Goal: Task Accomplishment & Management: Manage account settings

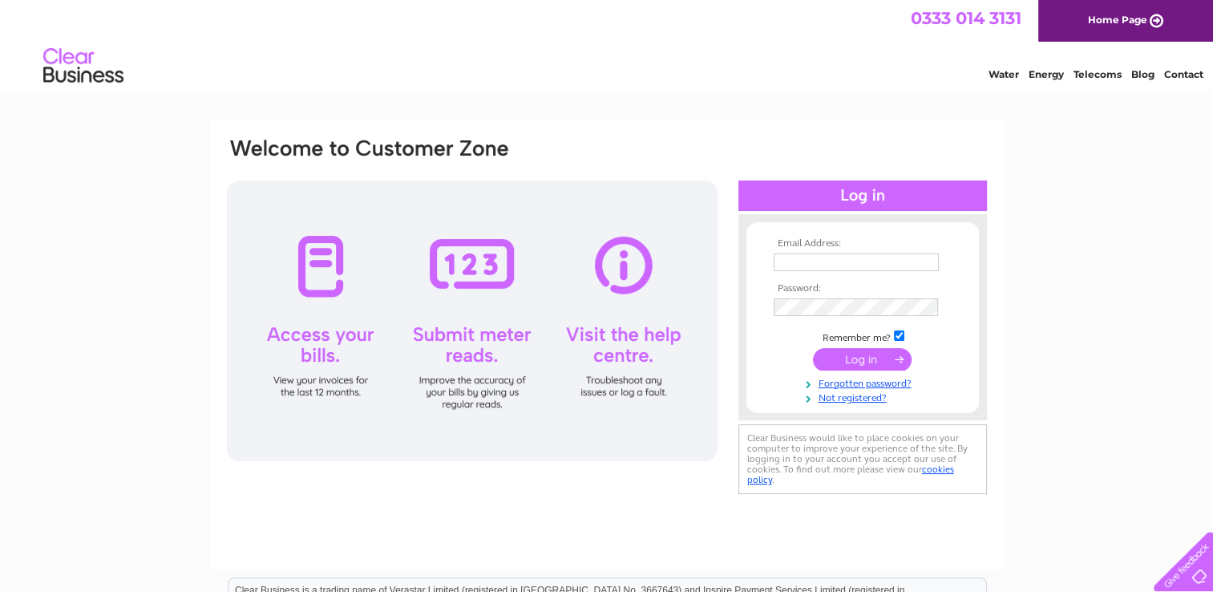
type input "admin@skyebatiks.com"
click at [867, 364] on input "submit" at bounding box center [862, 359] width 99 height 22
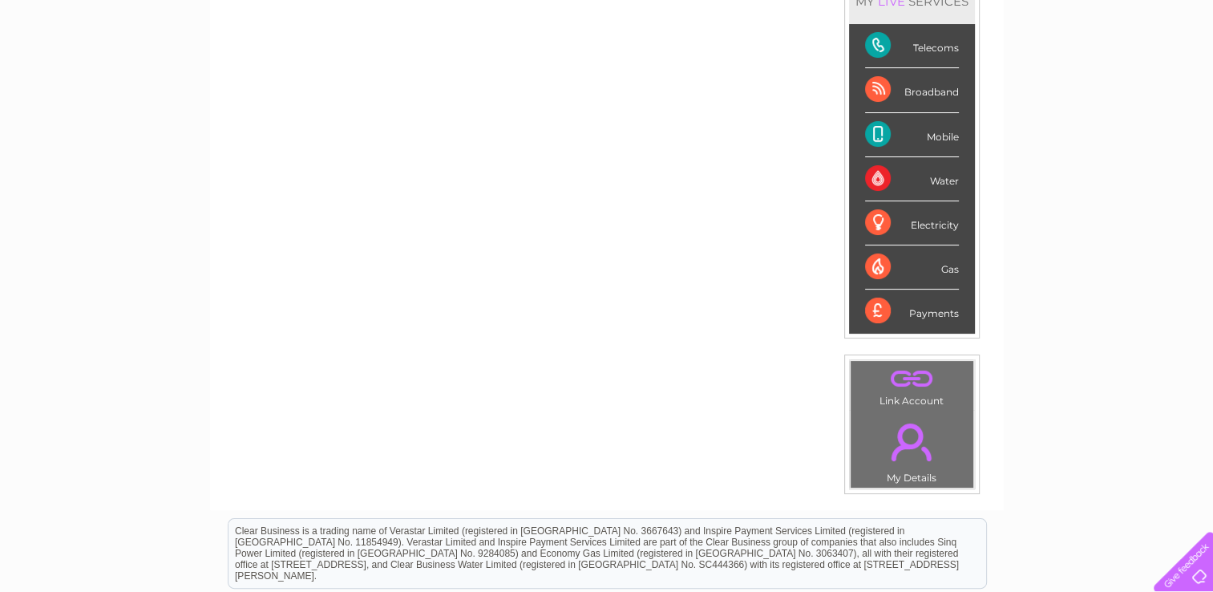
scroll to position [241, 0]
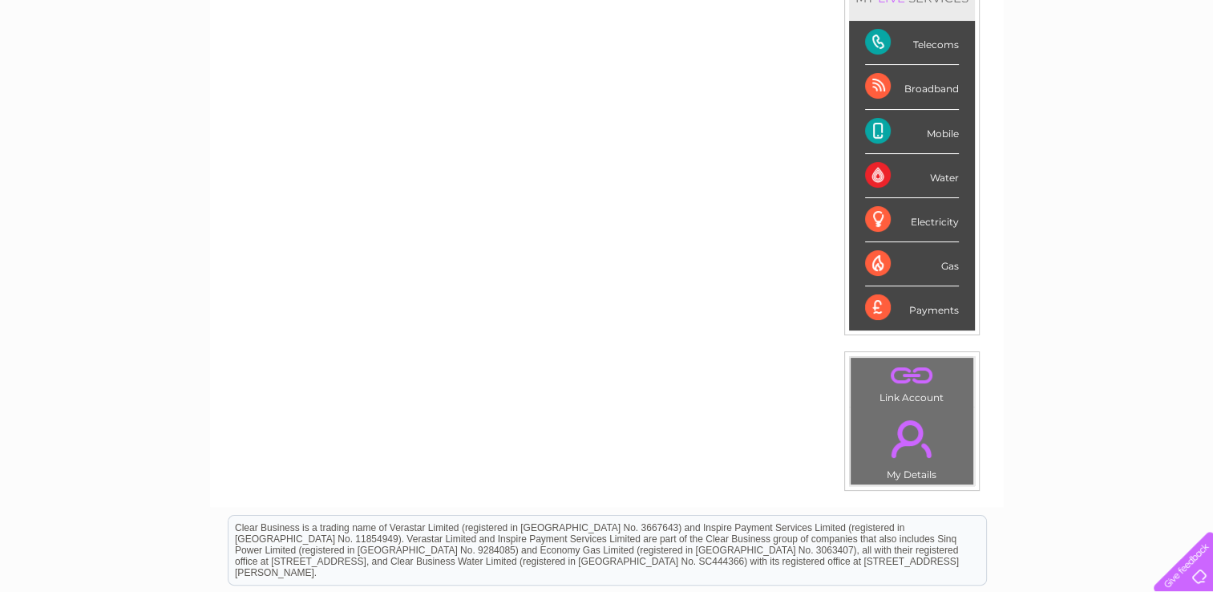
click at [872, 35] on div "Telecoms" at bounding box center [912, 43] width 94 height 44
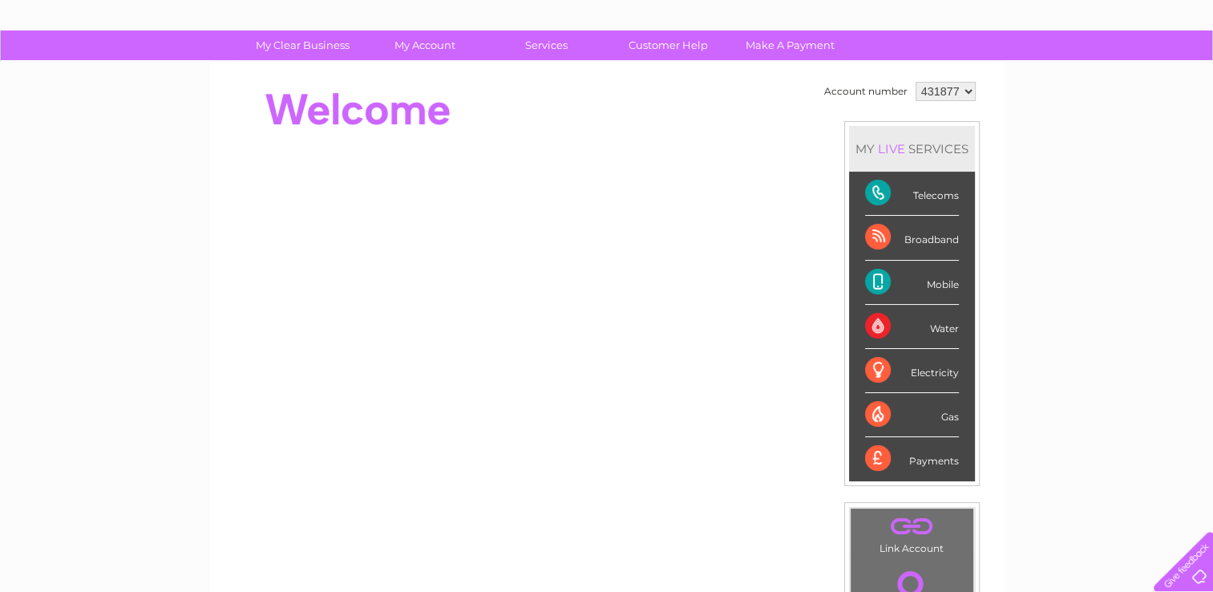
scroll to position [0, 0]
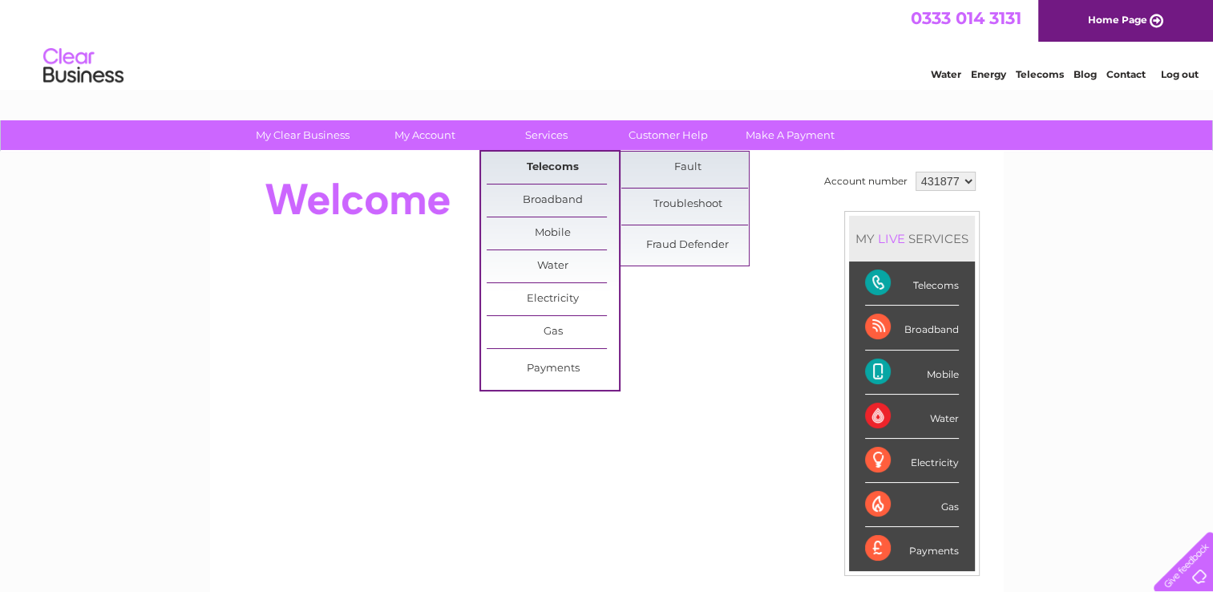
click at [541, 165] on link "Telecoms" at bounding box center [553, 168] width 132 height 32
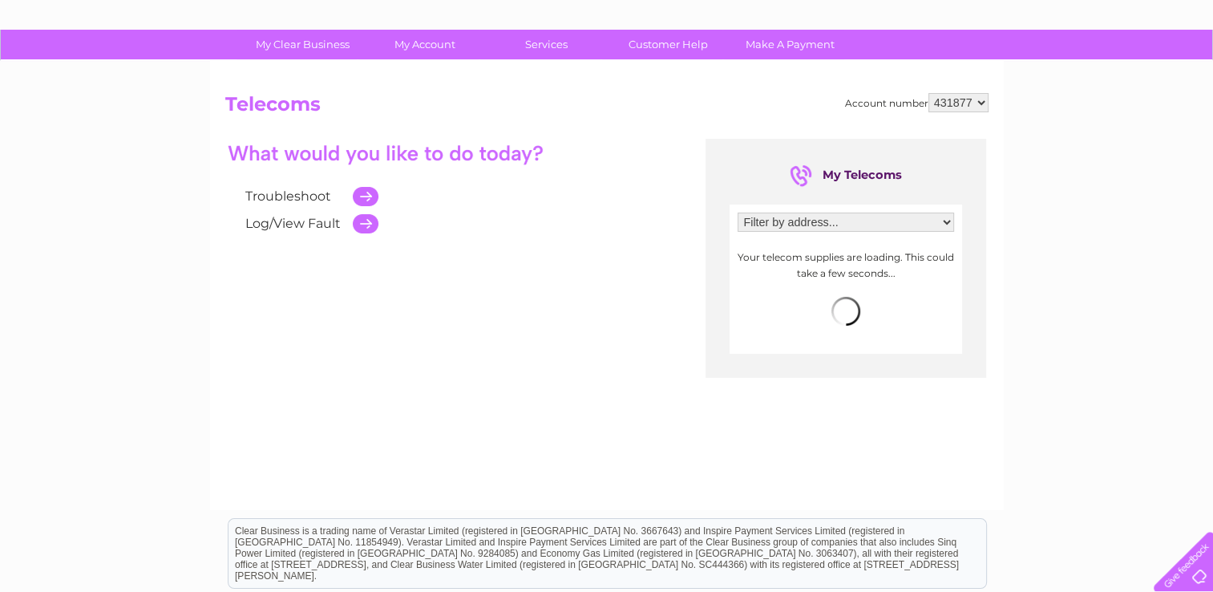
scroll to position [160, 0]
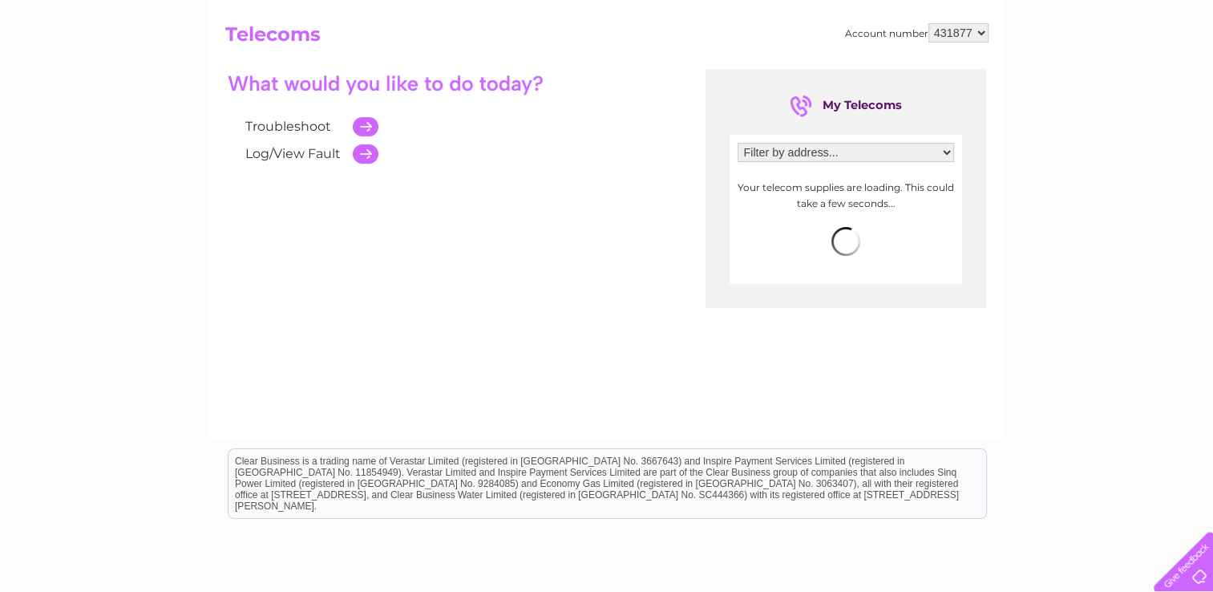
click at [946, 151] on select "Filter by address... 1, Varragill House, The Green, Portree, Isle Of Skye, IV51…" at bounding box center [846, 152] width 217 height 19
select select "1658741"
click at [738, 143] on select "Filter by address... 1, Varragill House, The Green, Portree, Isle Of Skye, IV51…" at bounding box center [846, 152] width 217 height 19
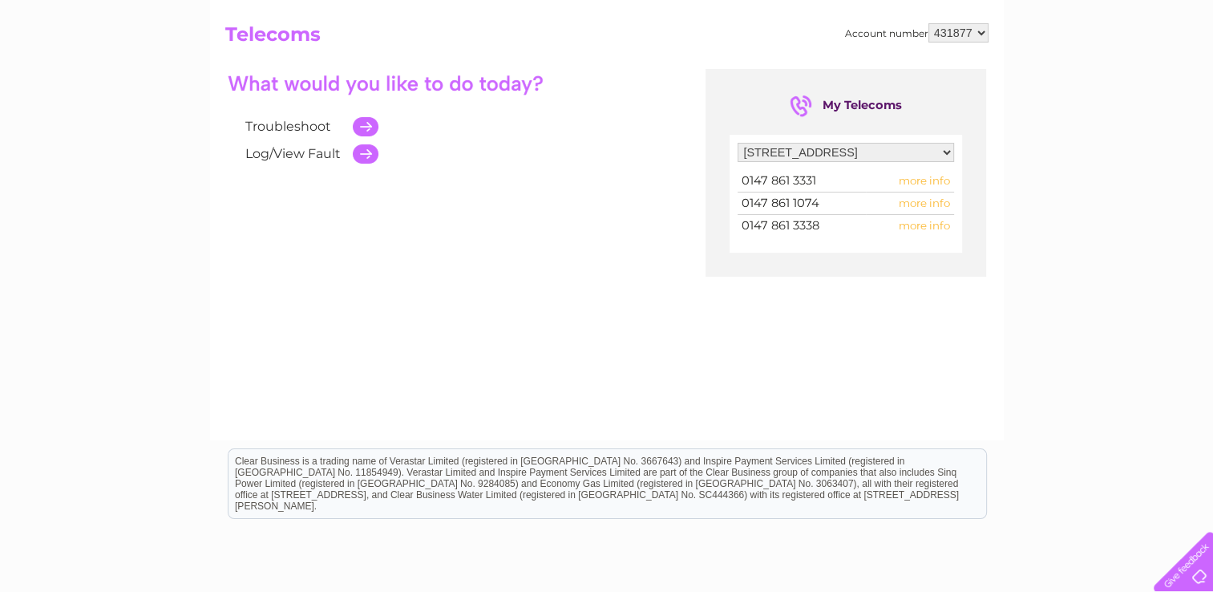
click at [914, 227] on span "more info" at bounding box center [924, 225] width 51 height 13
click at [918, 225] on span "more info" at bounding box center [924, 225] width 51 height 13
click at [944, 222] on span "more info" at bounding box center [924, 225] width 51 height 13
click at [802, 225] on span "0147 861 3338" at bounding box center [781, 225] width 78 height 14
click at [924, 225] on span "more info" at bounding box center [924, 225] width 51 height 13
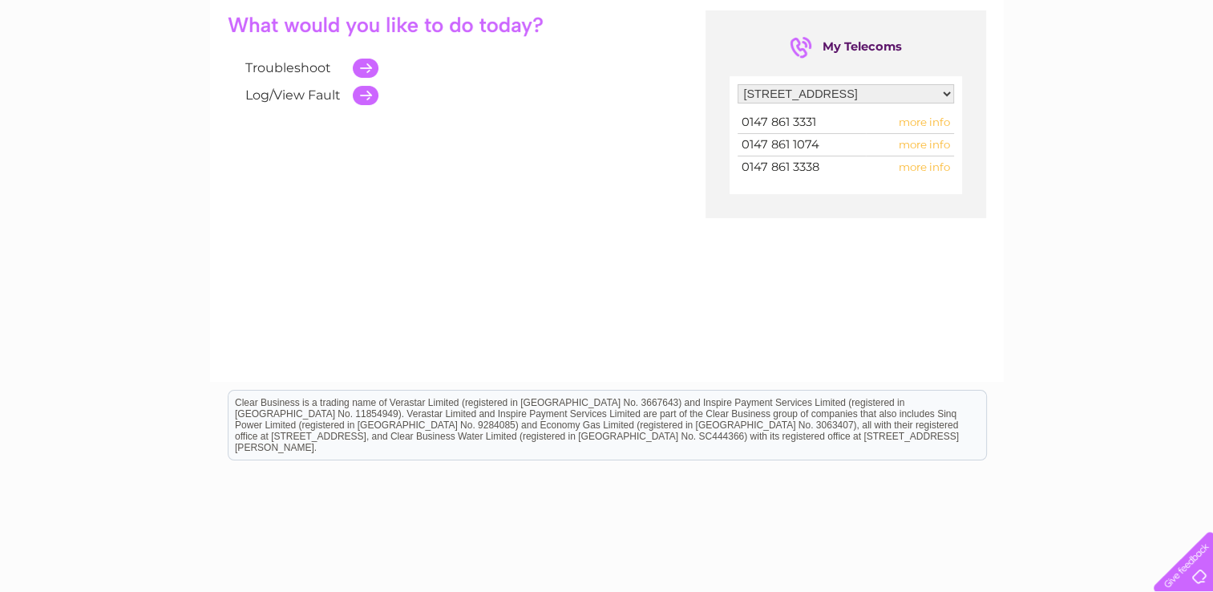
scroll to position [241, 0]
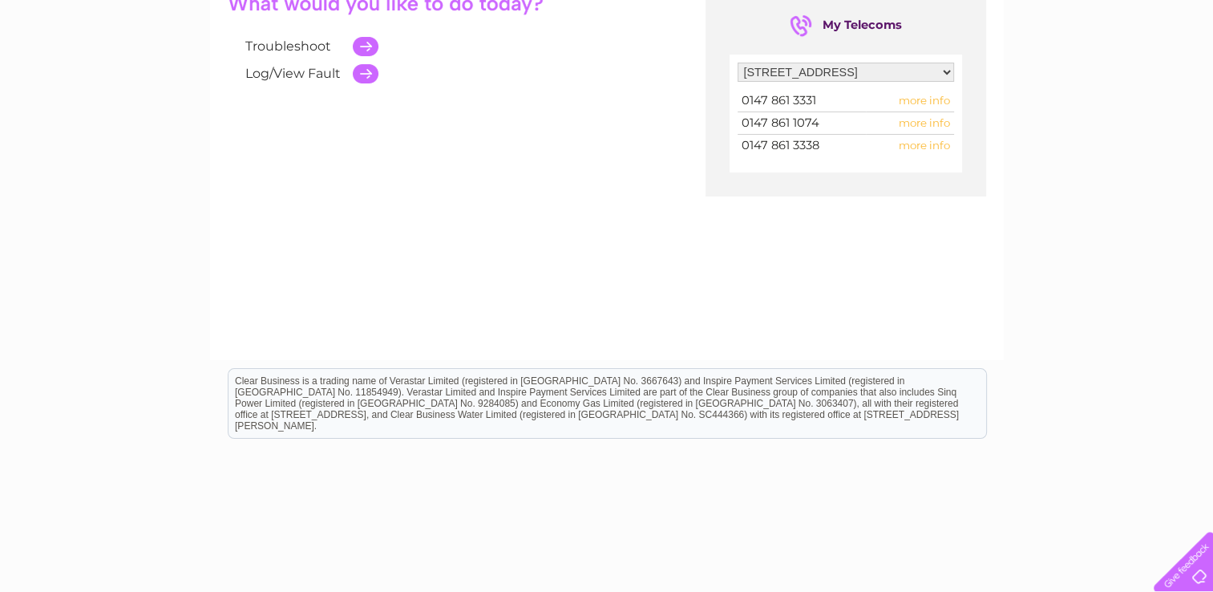
click at [942, 141] on span "more info" at bounding box center [924, 145] width 51 height 13
click at [938, 101] on span "more info" at bounding box center [924, 100] width 51 height 13
click at [940, 119] on span "more info" at bounding box center [924, 122] width 51 height 13
click at [951, 143] on td "more info" at bounding box center [910, 146] width 88 height 22
click at [368, 46] on td at bounding box center [362, 46] width 34 height 27
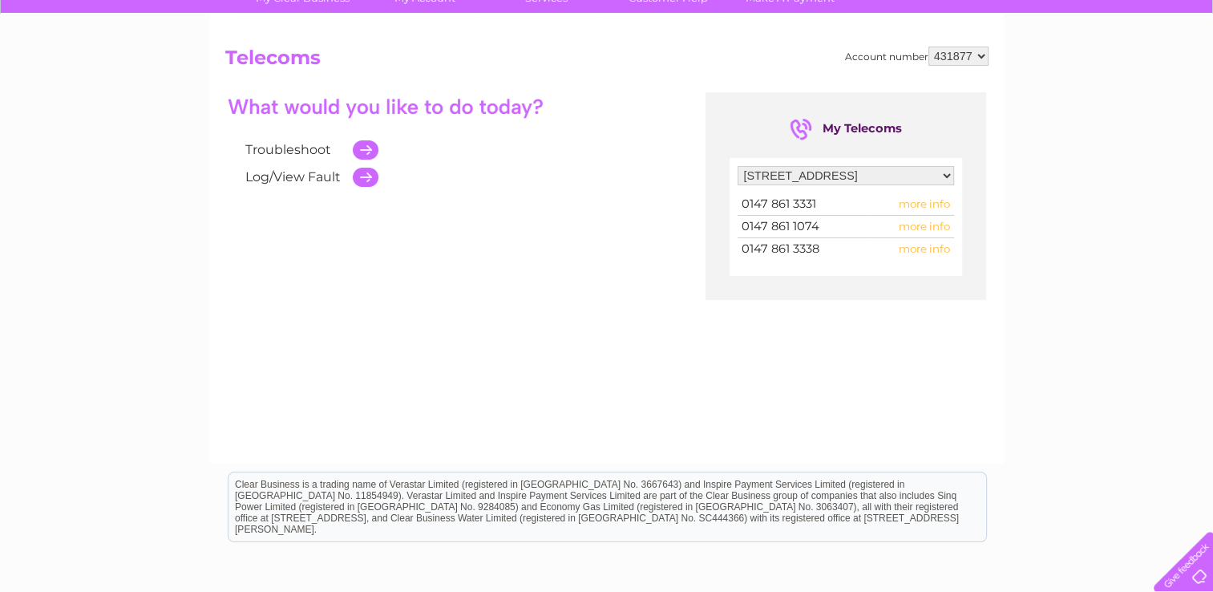
scroll to position [0, 0]
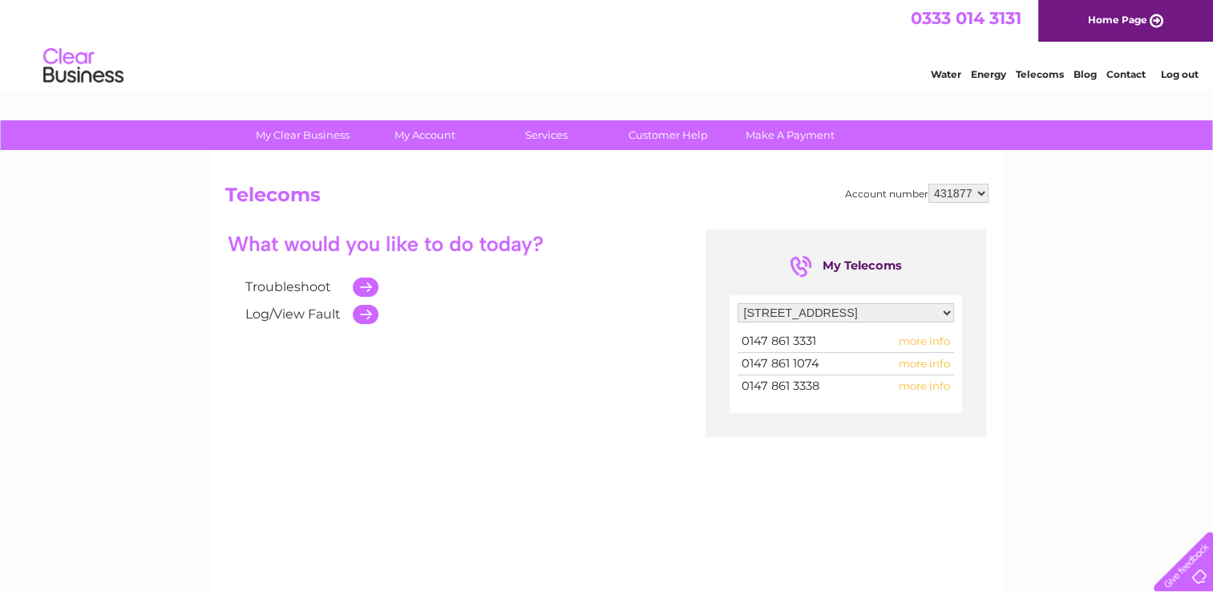
click at [942, 340] on span "more info" at bounding box center [924, 340] width 51 height 13
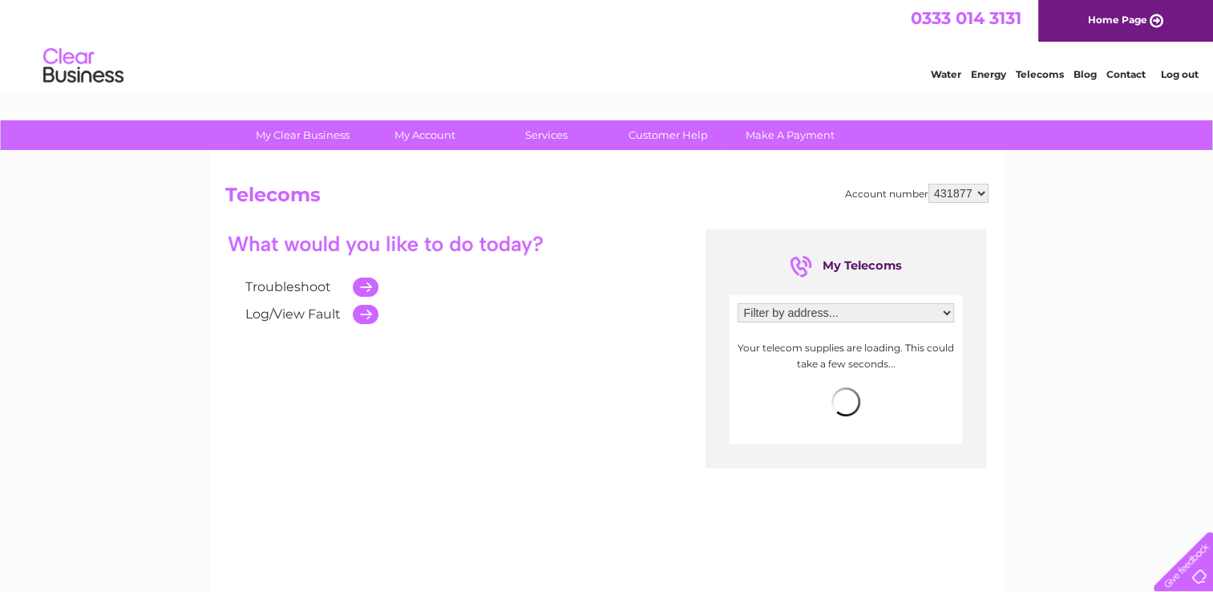
click at [950, 314] on select "Filter by address... [STREET_ADDRESS]" at bounding box center [846, 312] width 217 height 19
select select "1658741"
click at [738, 303] on select "Filter by address... [STREET_ADDRESS]" at bounding box center [846, 312] width 217 height 19
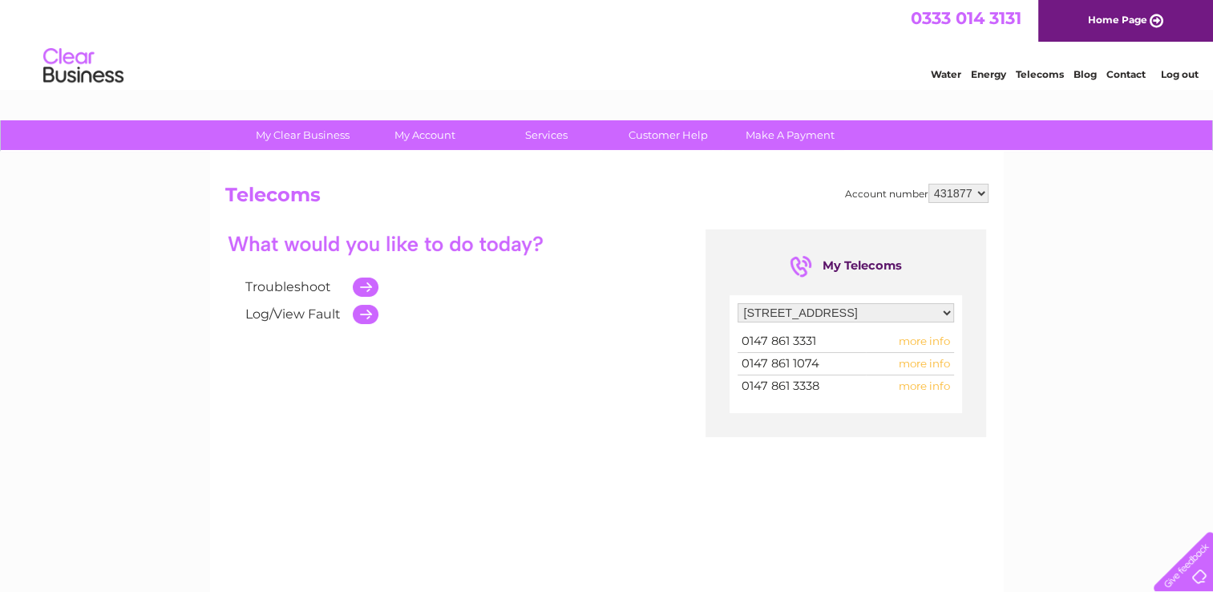
click at [947, 384] on span "more info" at bounding box center [924, 385] width 51 height 13
click at [367, 314] on td at bounding box center [362, 314] width 34 height 27
click at [932, 383] on span "more info" at bounding box center [924, 385] width 51 height 13
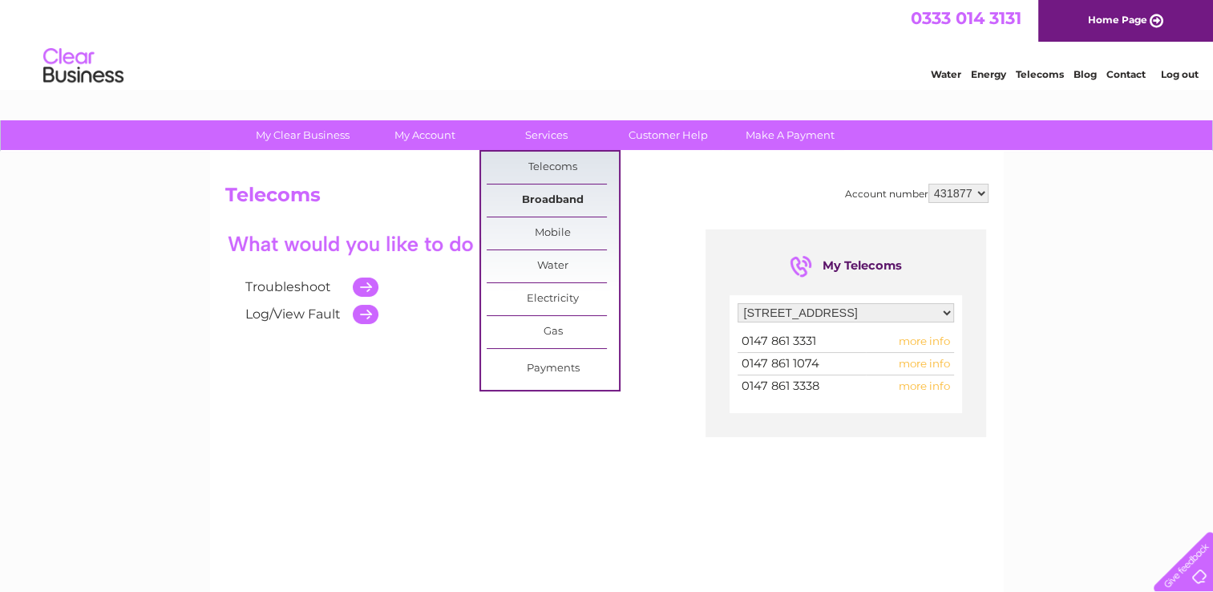
click at [560, 200] on link "Broadband" at bounding box center [553, 200] width 132 height 32
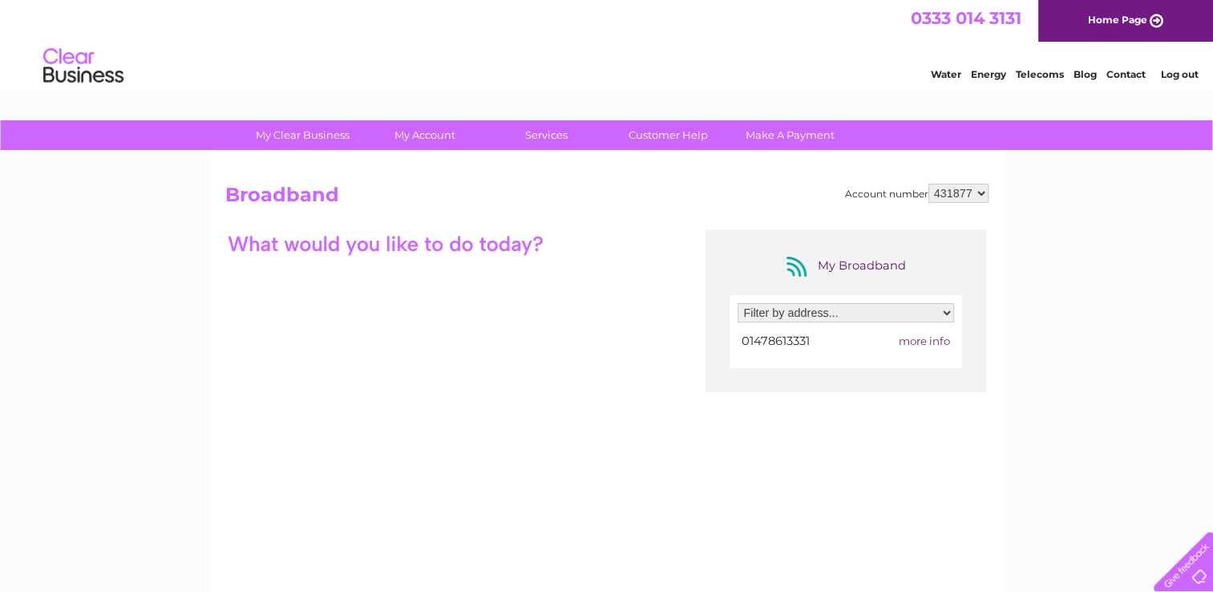
click at [945, 308] on select "Filter by address... 1, Varragill House, The Green, Portree, Isle Of Skye, IV51…" at bounding box center [846, 312] width 217 height 19
select select "1658741"
click at [738, 303] on select "Filter by address... [STREET_ADDRESS]" at bounding box center [846, 312] width 217 height 19
click at [932, 337] on span "more info" at bounding box center [924, 340] width 51 height 13
click at [946, 336] on span "more info" at bounding box center [924, 340] width 51 height 13
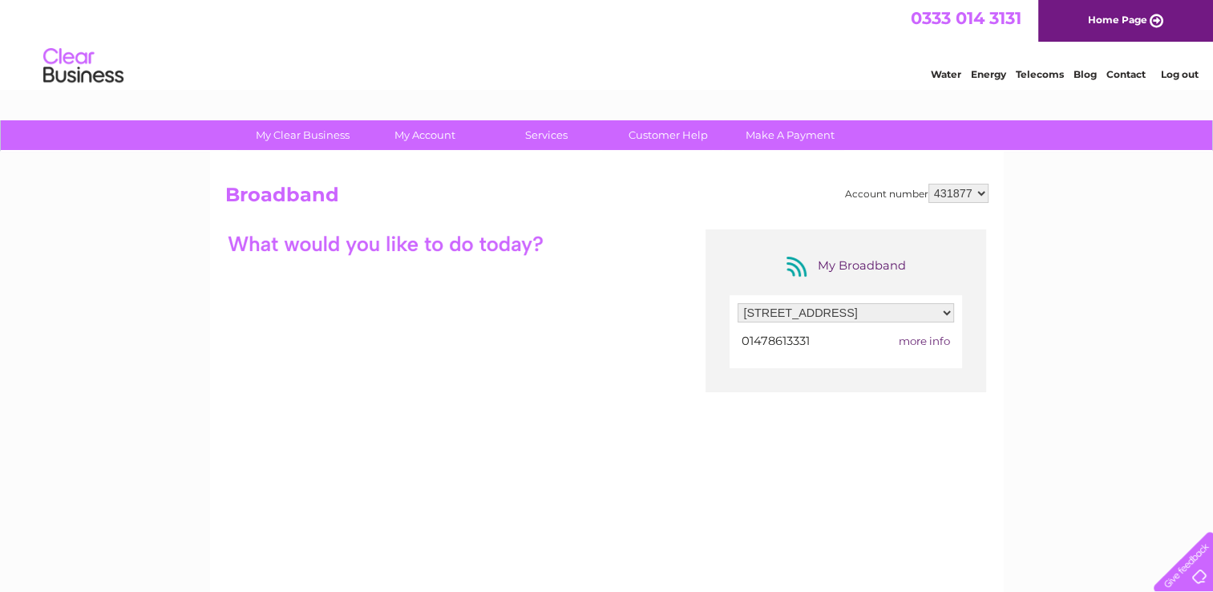
click at [934, 341] on span "more info" at bounding box center [924, 340] width 51 height 13
click at [664, 132] on link "Customer Help" at bounding box center [668, 135] width 132 height 30
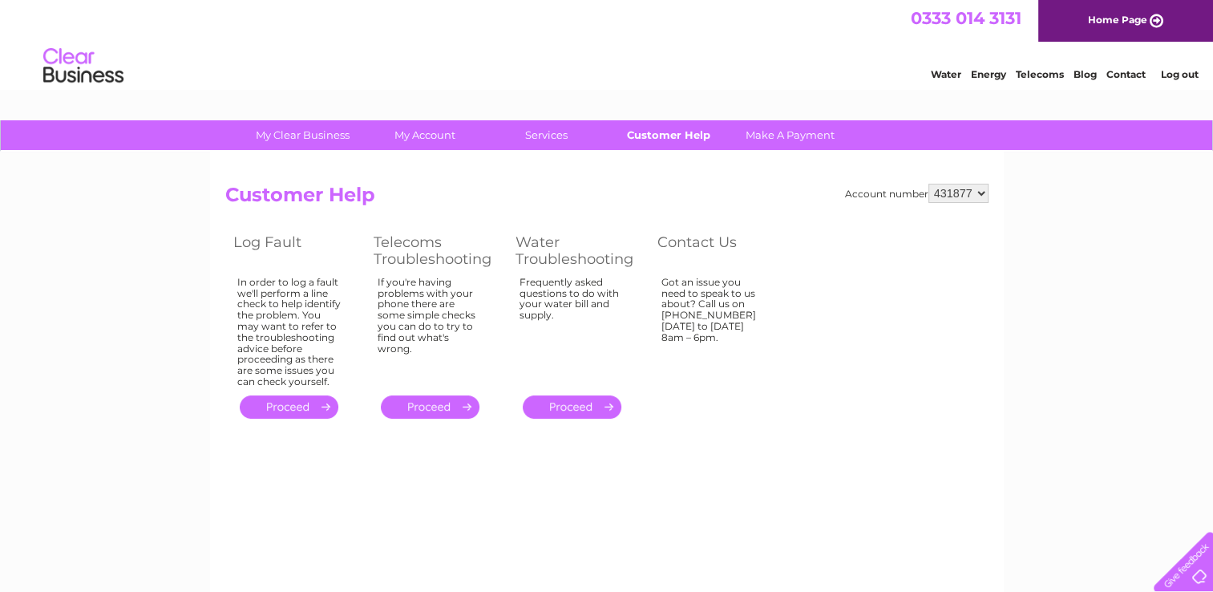
click at [687, 134] on link "Customer Help" at bounding box center [668, 135] width 132 height 30
click at [639, 132] on link "Customer Help" at bounding box center [668, 135] width 132 height 30
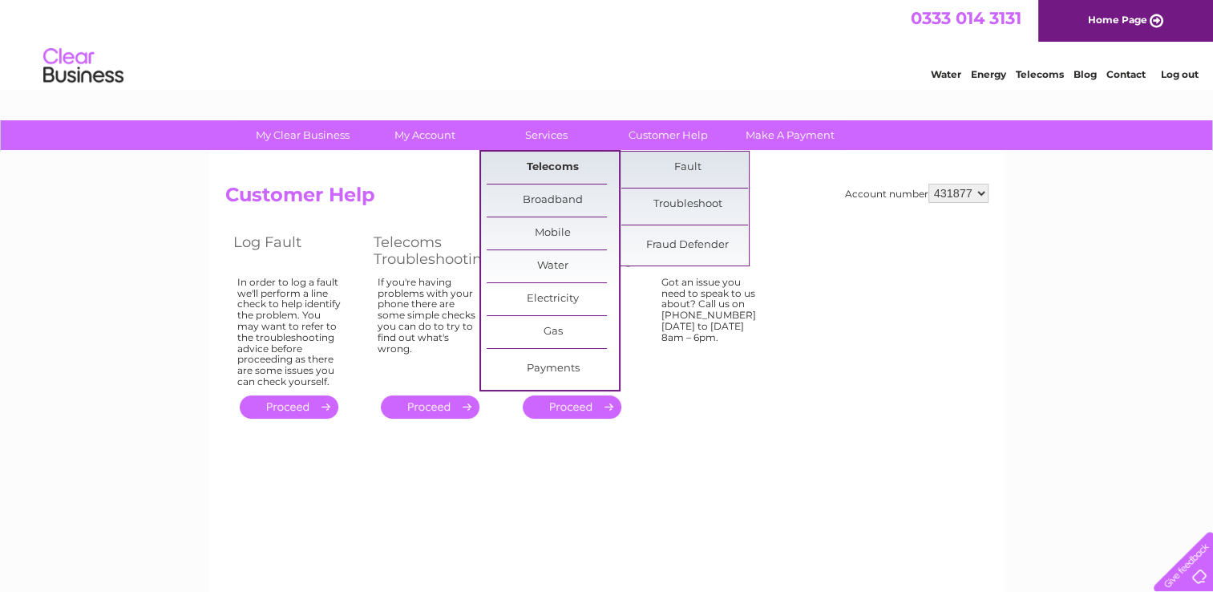
click at [541, 159] on link "Telecoms" at bounding box center [553, 168] width 132 height 32
click at [552, 172] on link "Telecoms" at bounding box center [553, 168] width 132 height 32
click at [552, 162] on link "Telecoms" at bounding box center [553, 168] width 132 height 32
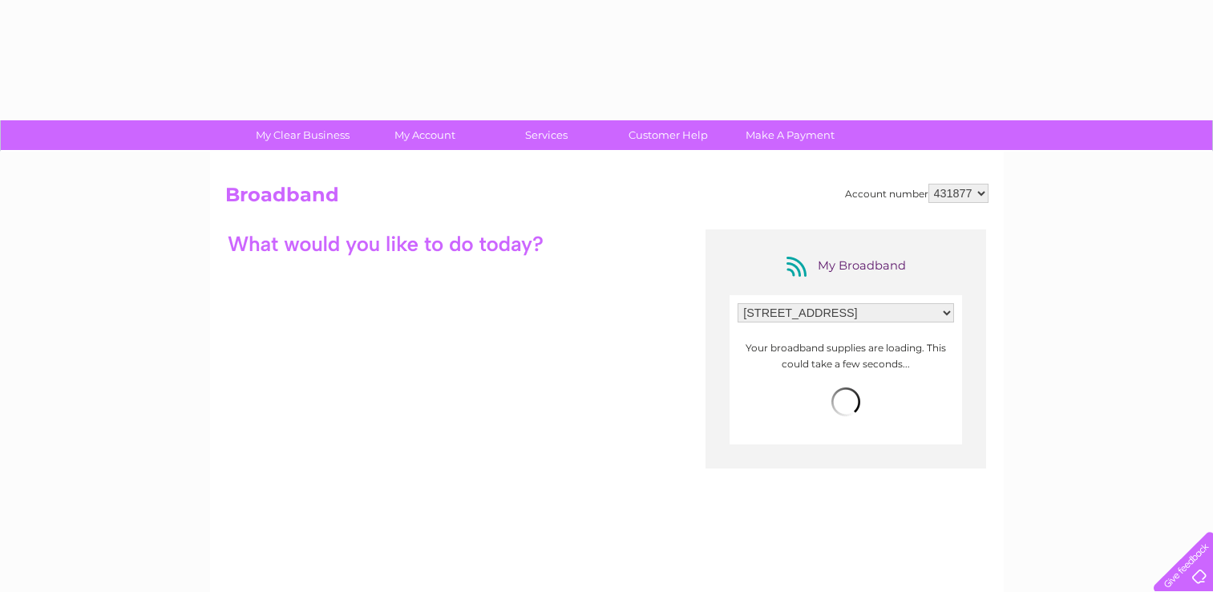
select select "1658741"
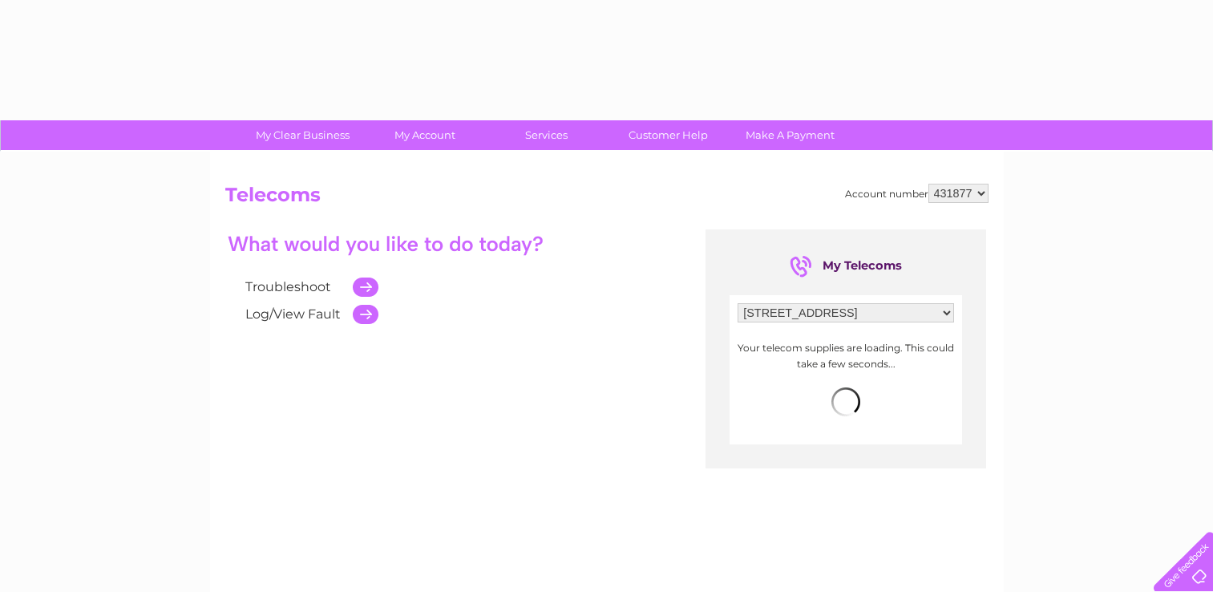
select select "1658741"
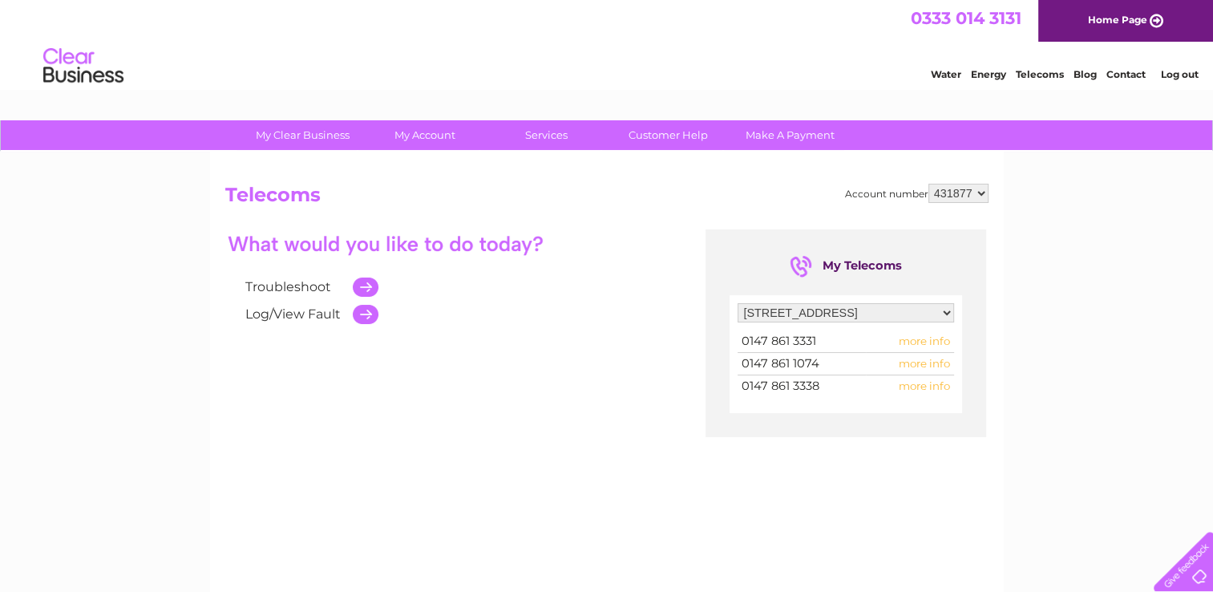
click at [934, 381] on span "more info" at bounding box center [924, 385] width 51 height 13
click at [1116, 75] on link "Contact" at bounding box center [1126, 74] width 39 height 12
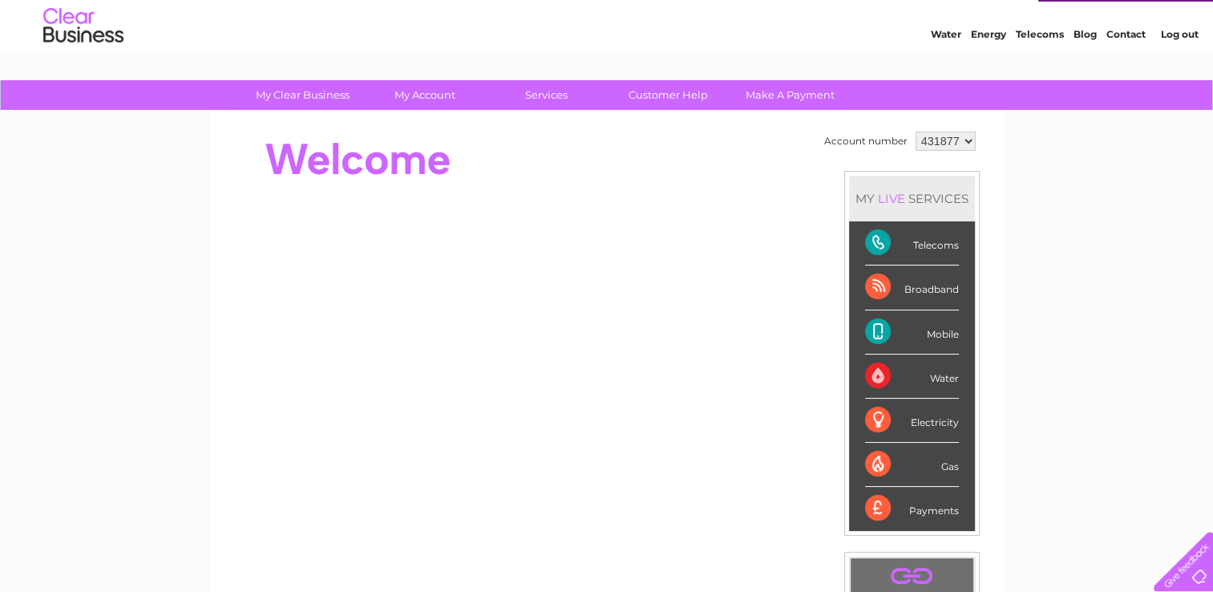
scroll to position [37, 0]
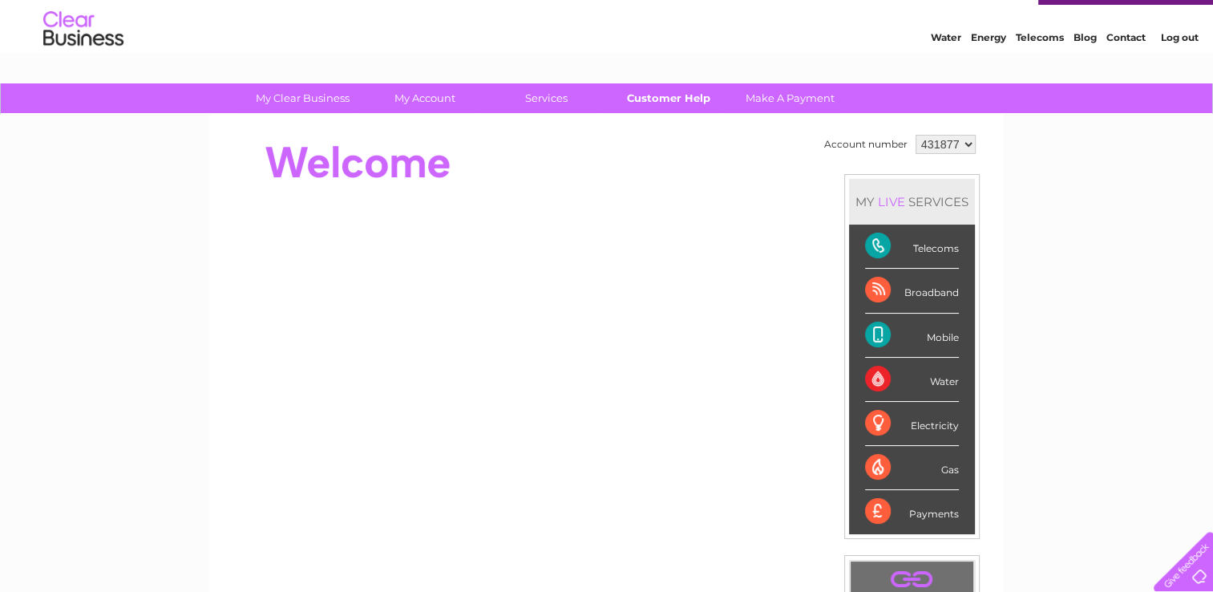
click at [680, 99] on link "Customer Help" at bounding box center [668, 98] width 132 height 30
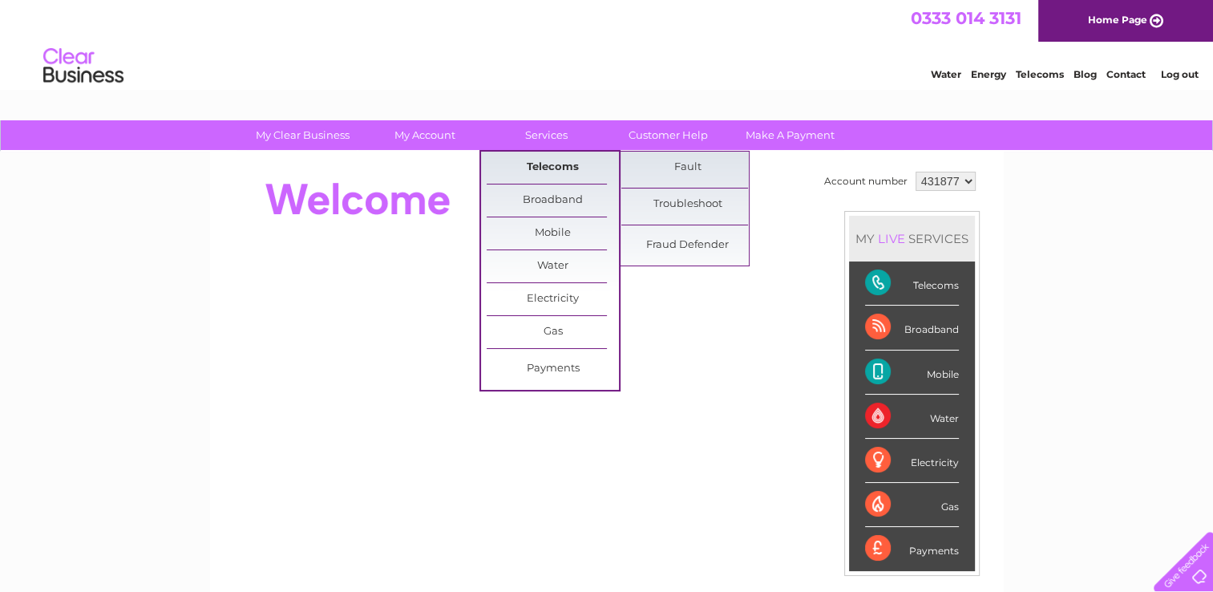
click at [553, 166] on link "Telecoms" at bounding box center [553, 168] width 132 height 32
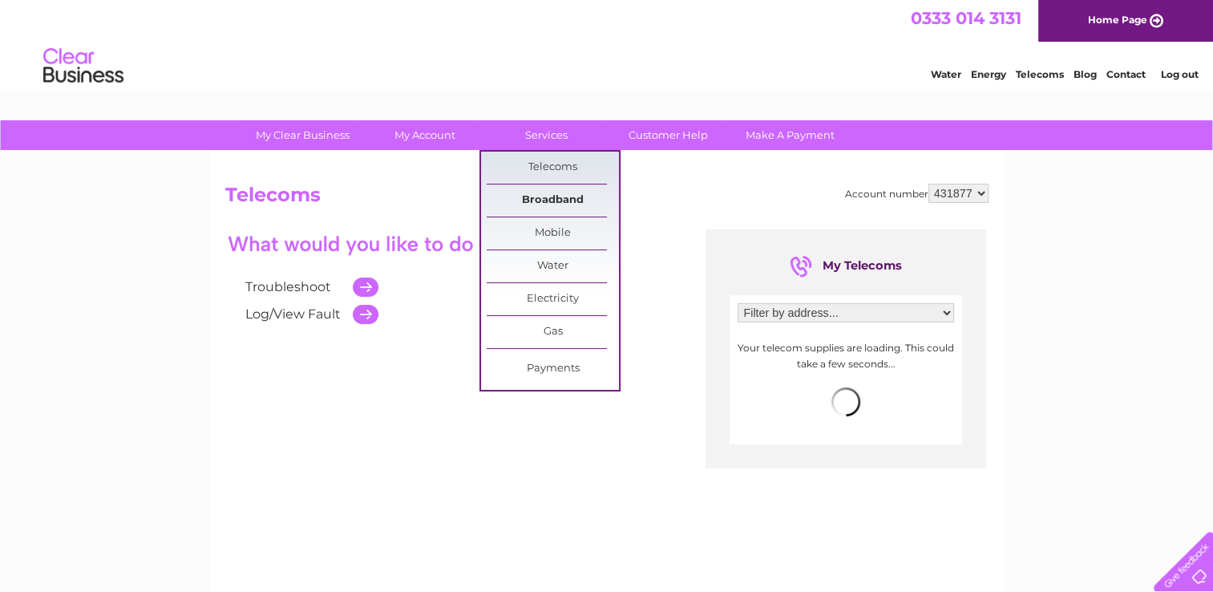
click at [537, 200] on link "Broadband" at bounding box center [553, 200] width 132 height 32
click at [568, 197] on link "Broadband" at bounding box center [553, 200] width 132 height 32
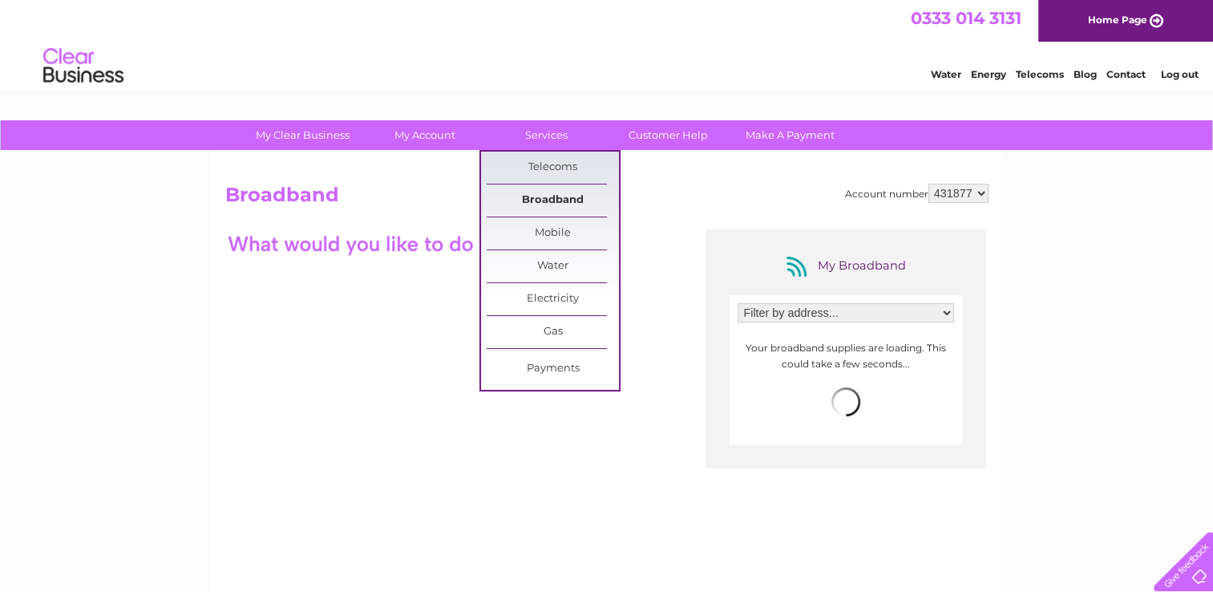
click at [565, 200] on link "Broadband" at bounding box center [553, 200] width 132 height 32
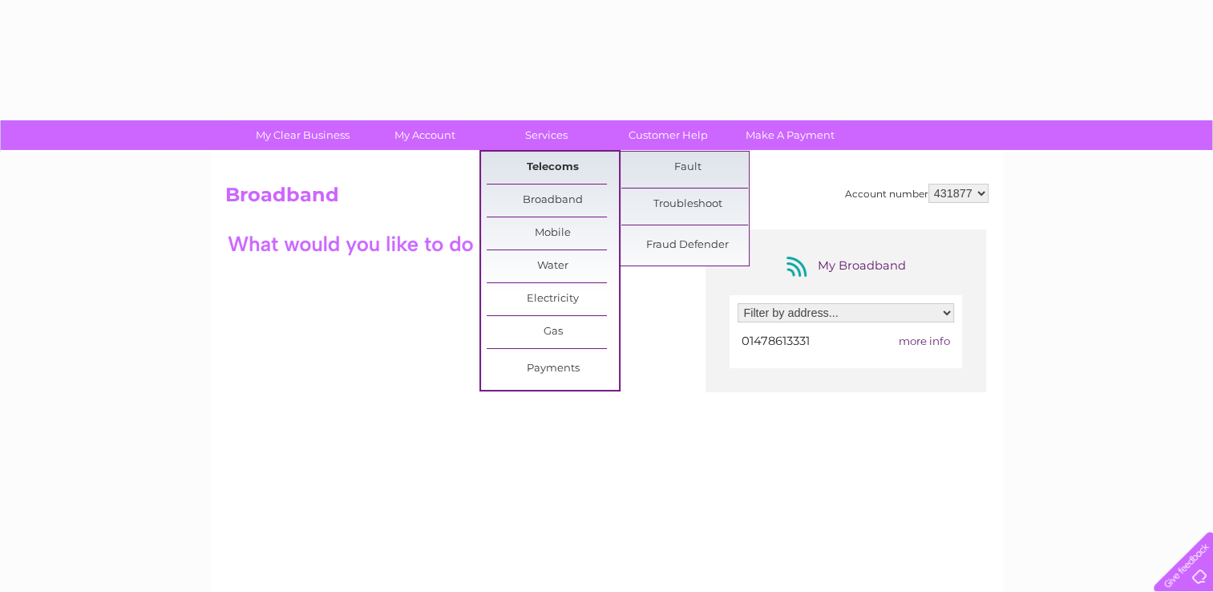
click at [542, 167] on link "Telecoms" at bounding box center [553, 168] width 132 height 32
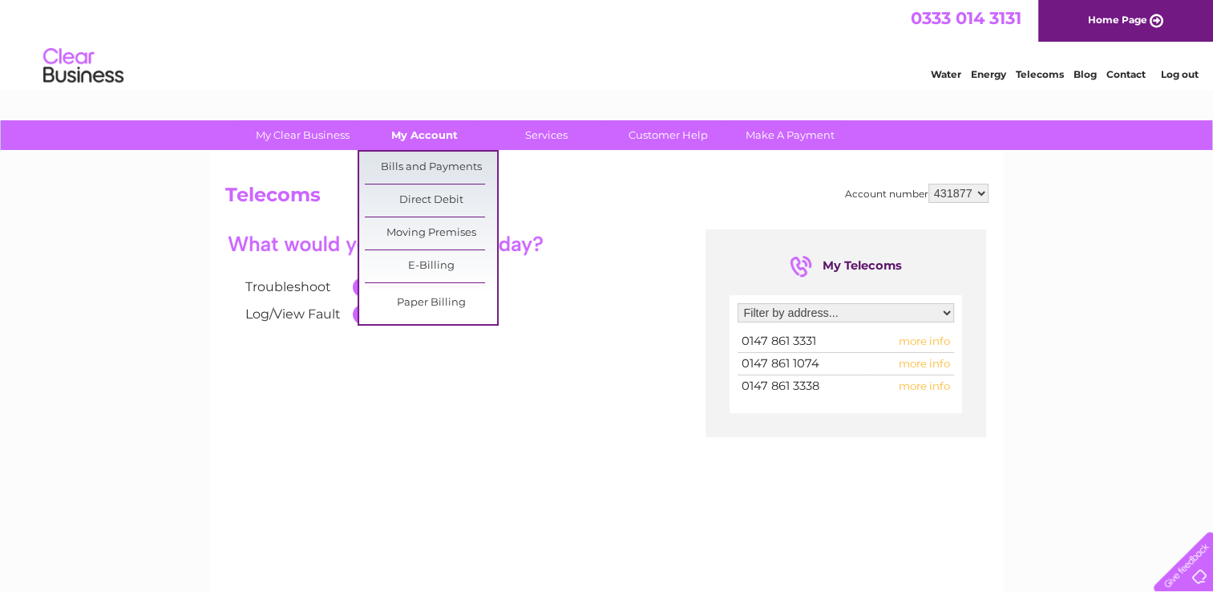
click at [429, 138] on link "My Account" at bounding box center [424, 135] width 132 height 30
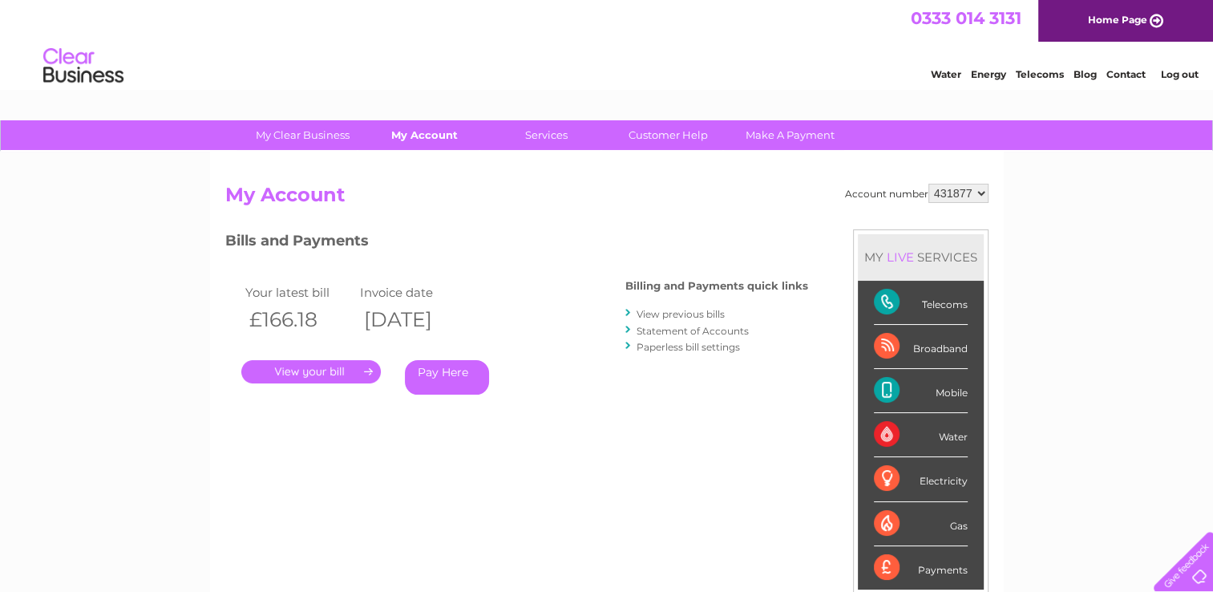
click at [419, 135] on link "My Account" at bounding box center [424, 135] width 132 height 30
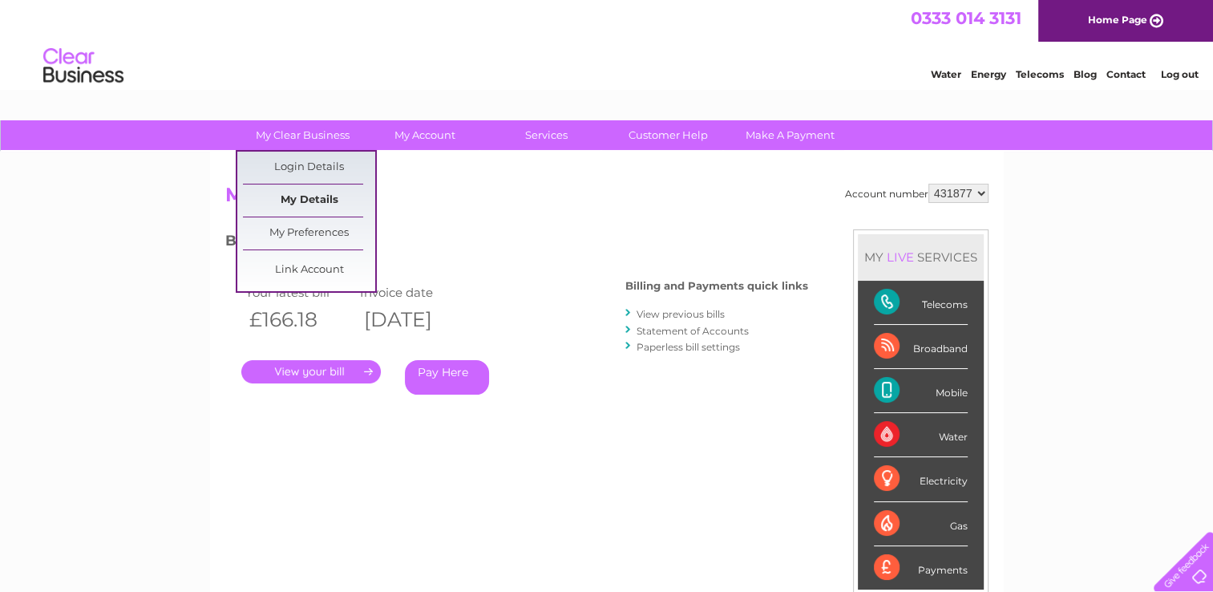
click at [328, 205] on link "My Details" at bounding box center [309, 200] width 132 height 32
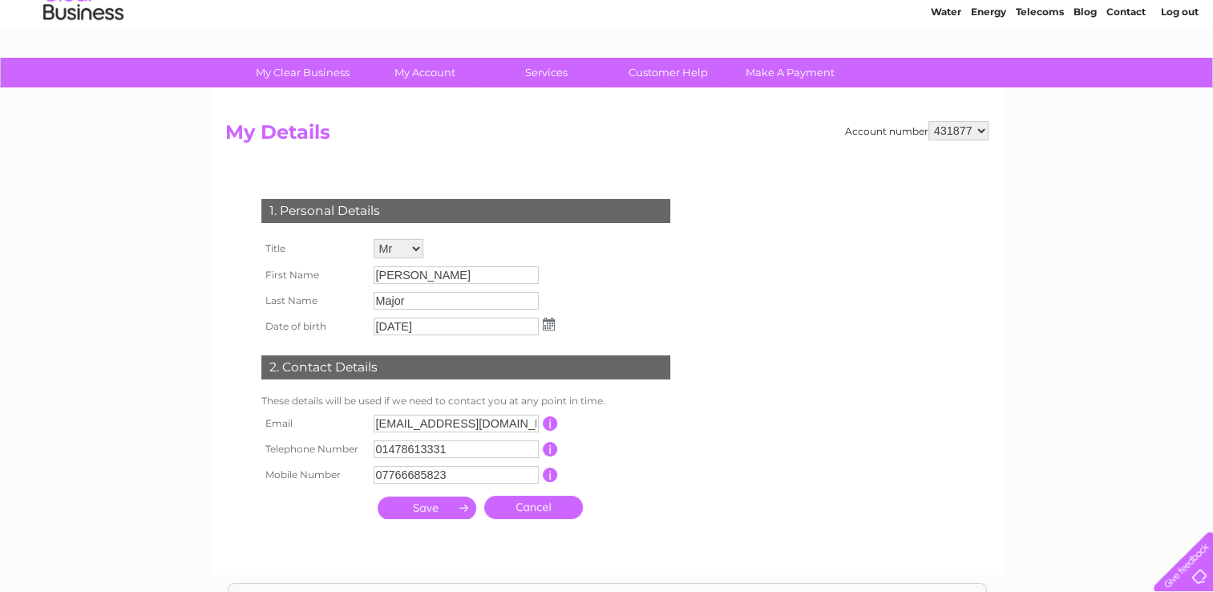
scroll to position [12, 0]
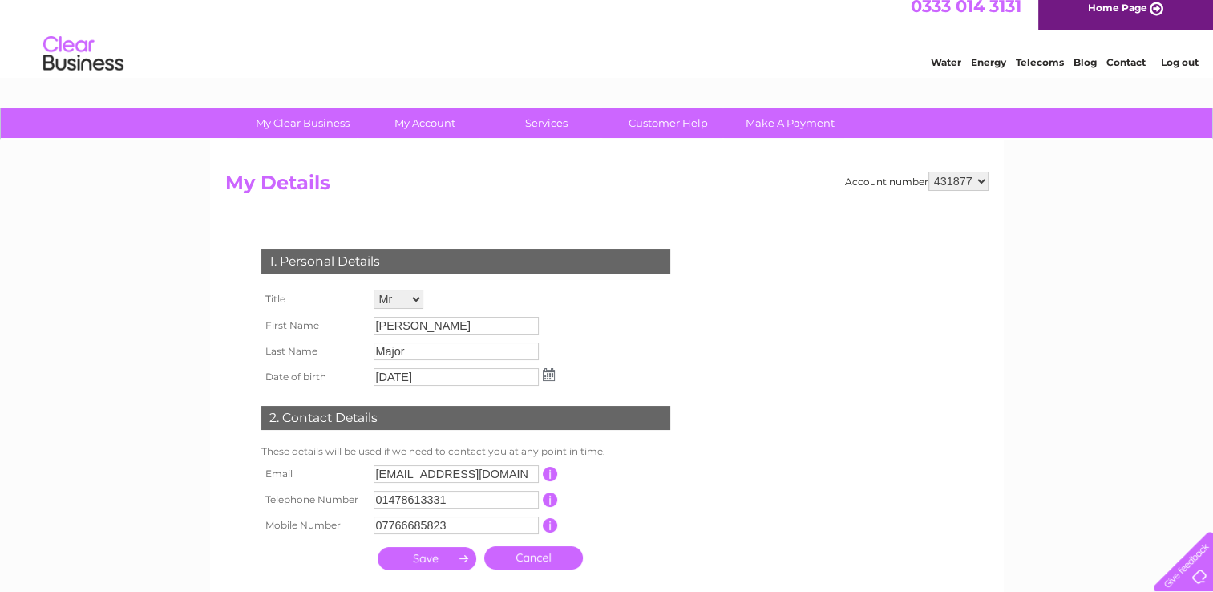
click at [738, 336] on form "Account number 431877 919119 My Details 1. Personal Details Title Mr Mrs Ms Mis…" at bounding box center [606, 391] width 763 height 438
click at [1181, 62] on link "Log out" at bounding box center [1179, 62] width 38 height 12
